Goal: Information Seeking & Learning: Learn about a topic

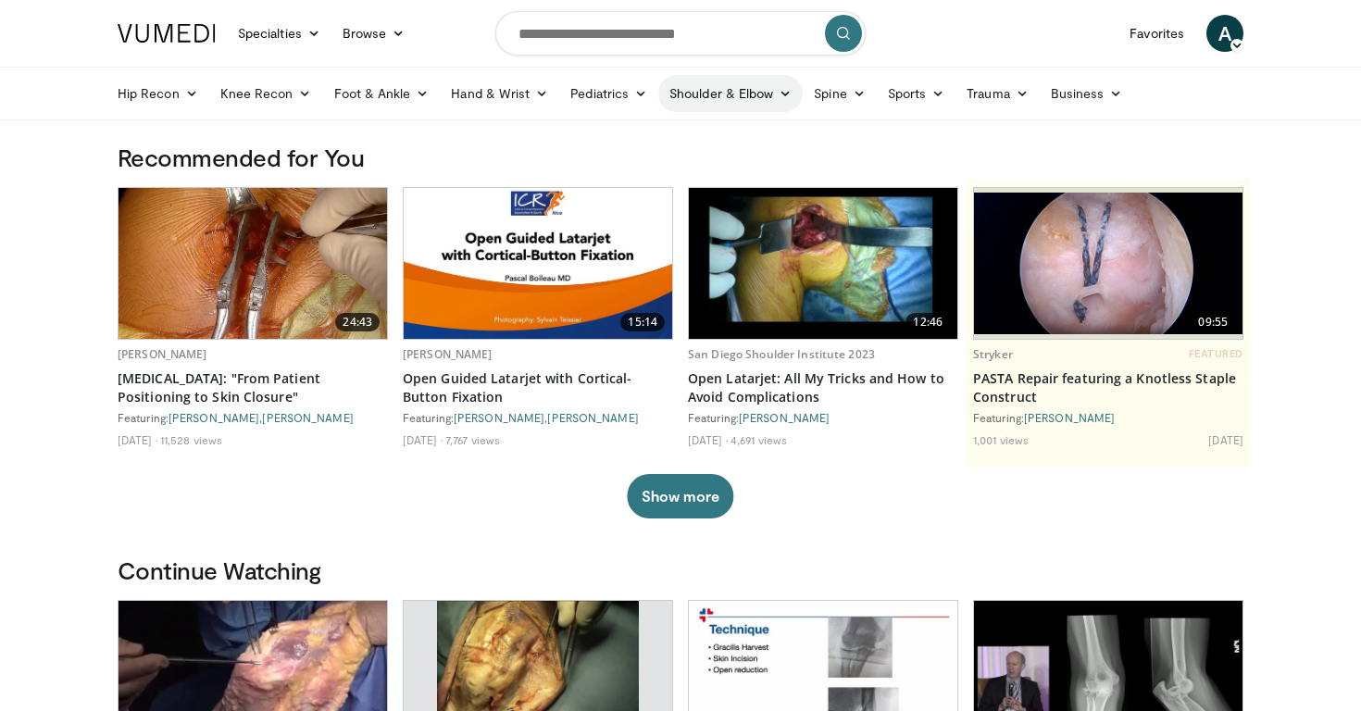
click at [759, 98] on link "Shoulder & Elbow" at bounding box center [731, 93] width 144 height 37
click at [646, 169] on link "Shoulder" at bounding box center [693, 167] width 220 height 30
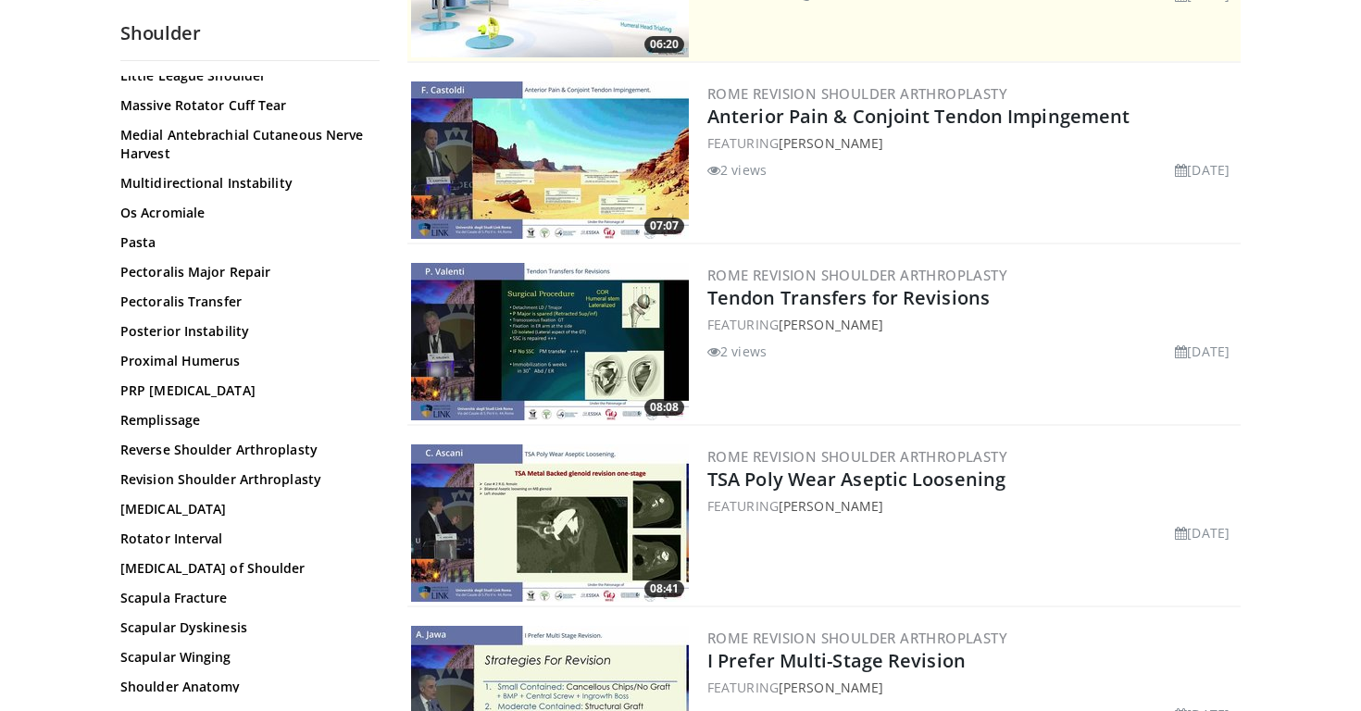
scroll to position [1204, 0]
click at [194, 442] on link "Reverse Shoulder Arthroplasty" at bounding box center [245, 449] width 250 height 19
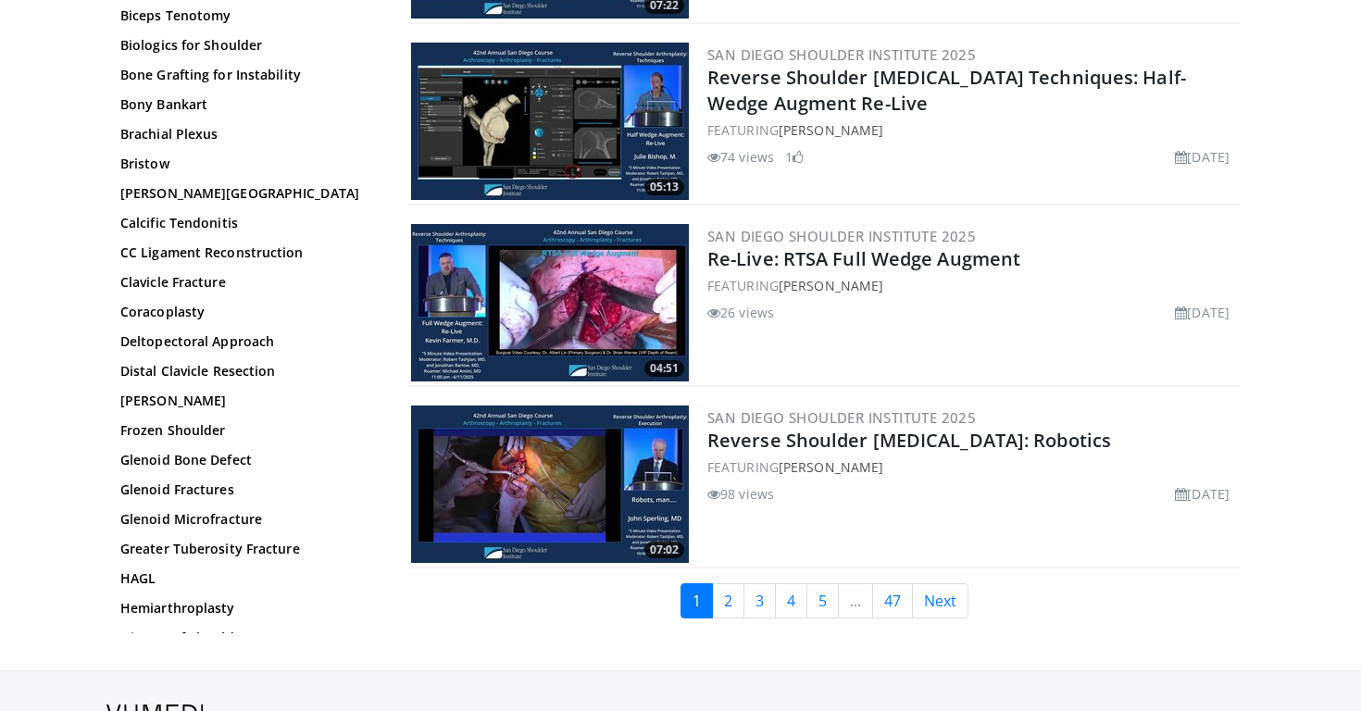
scroll to position [4225, 0]
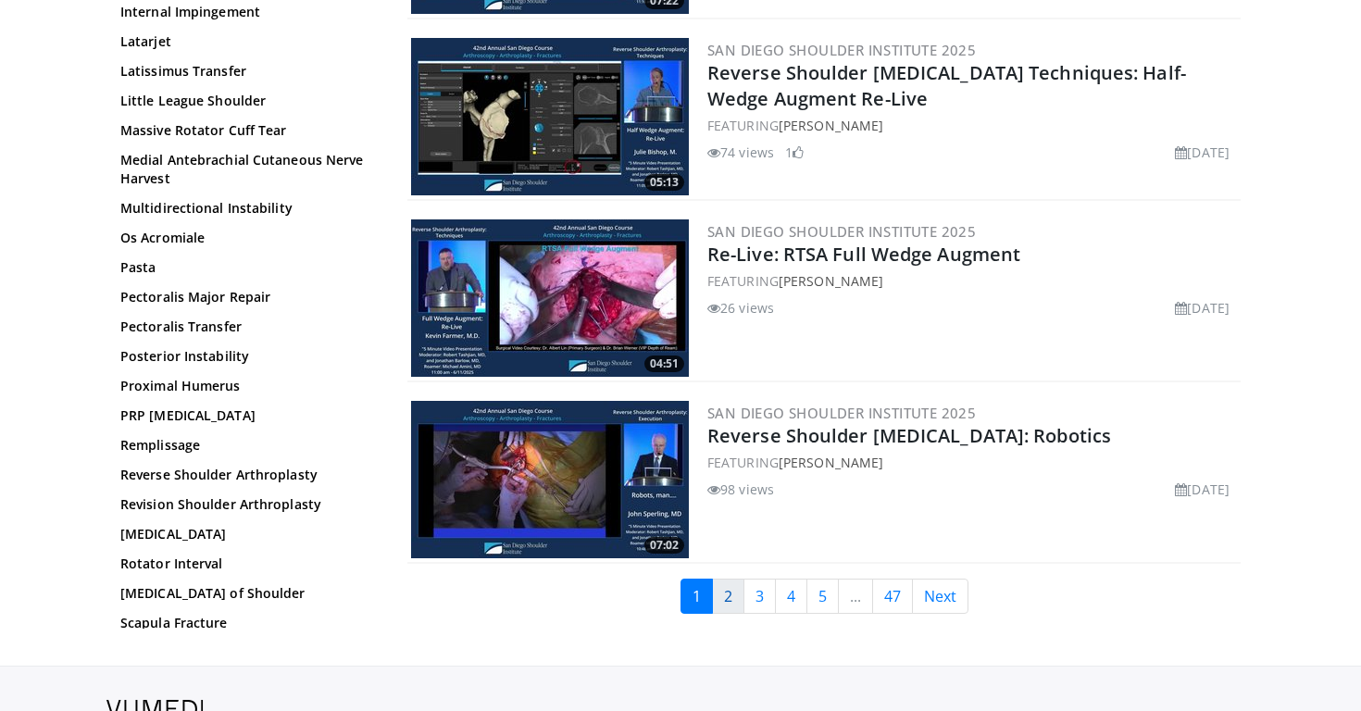
click at [734, 579] on link "2" at bounding box center [728, 596] width 32 height 35
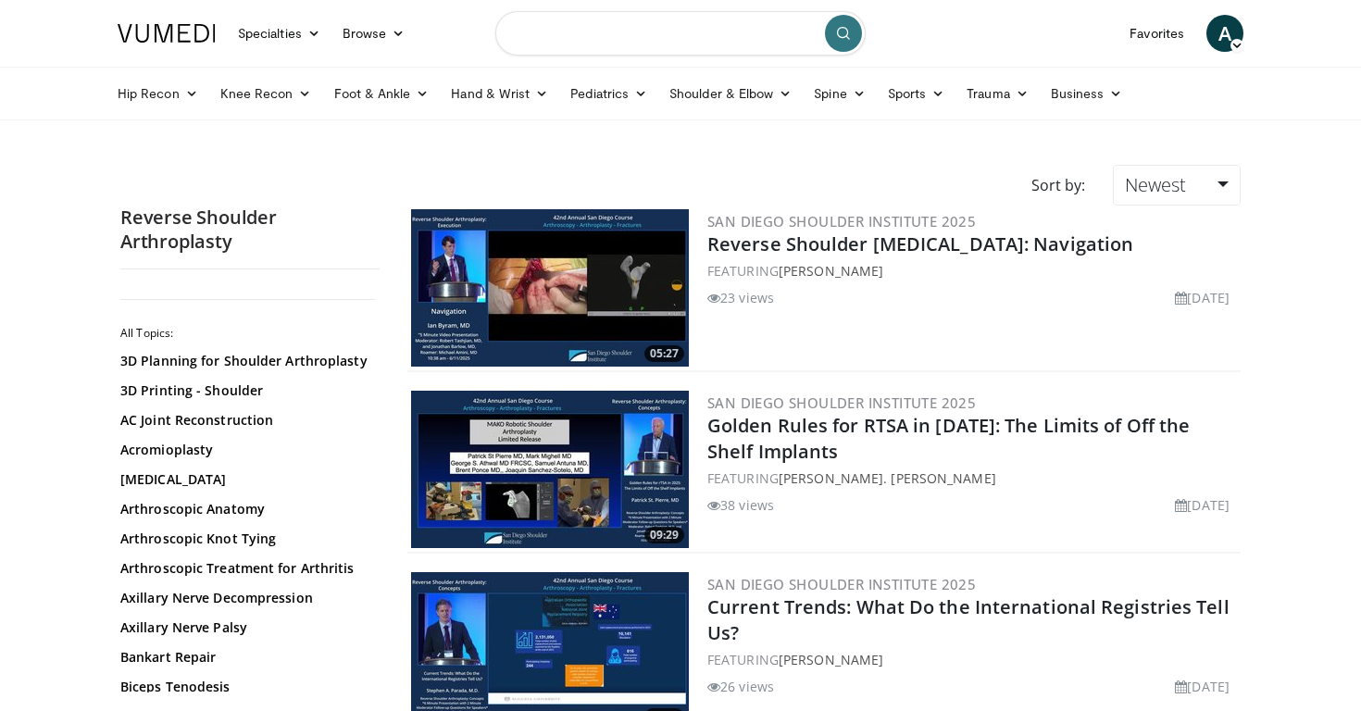
click at [687, 31] on input "Search topics, interventions" at bounding box center [681, 33] width 370 height 44
click at [546, 36] on input "**********" at bounding box center [681, 33] width 370 height 44
type input "**********"
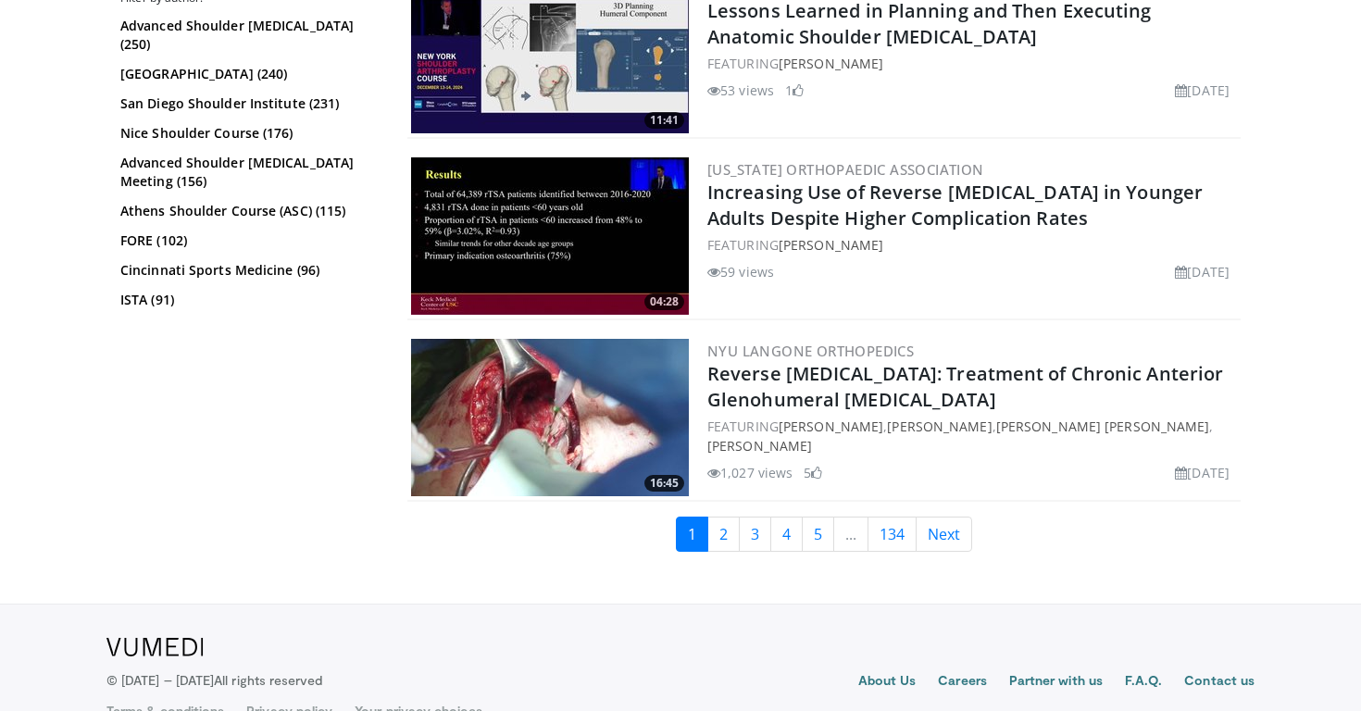
scroll to position [4410, 0]
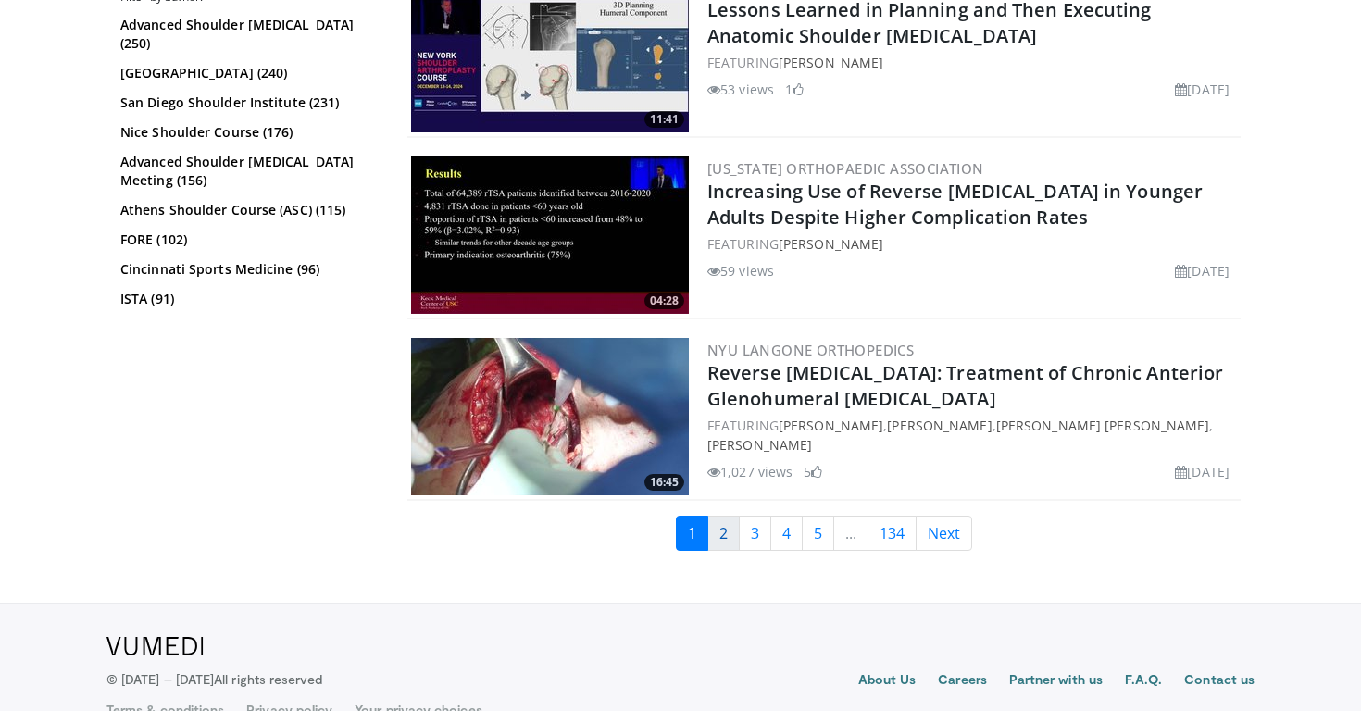
click at [723, 538] on link "2" at bounding box center [724, 533] width 32 height 35
